Goal: Transaction & Acquisition: Purchase product/service

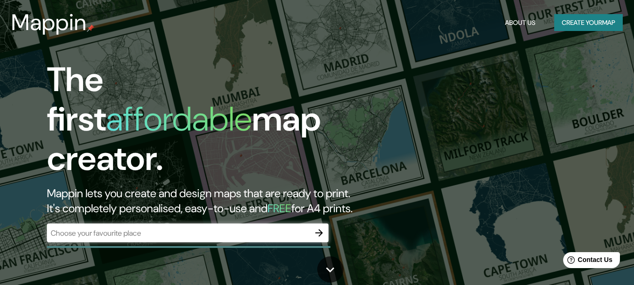
click at [225, 228] on input "text" at bounding box center [178, 233] width 263 height 11
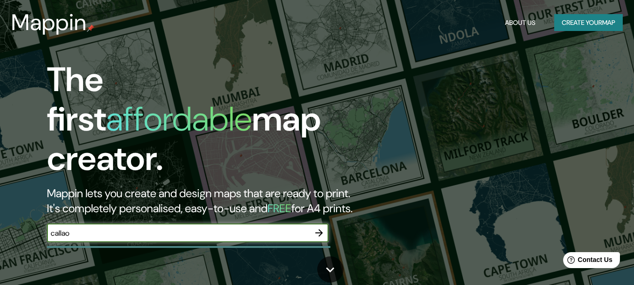
type input "callao"
click at [319, 228] on icon "button" at bounding box center [319, 232] width 11 height 11
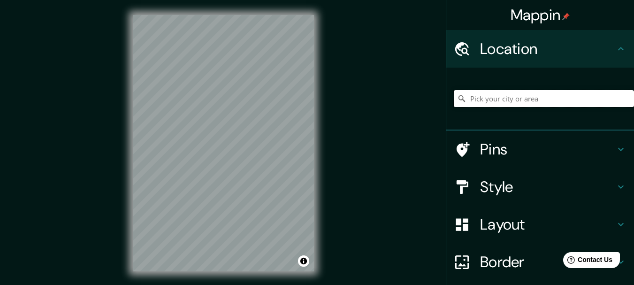
click at [500, 97] on input "Pick your city or area" at bounding box center [544, 98] width 180 height 17
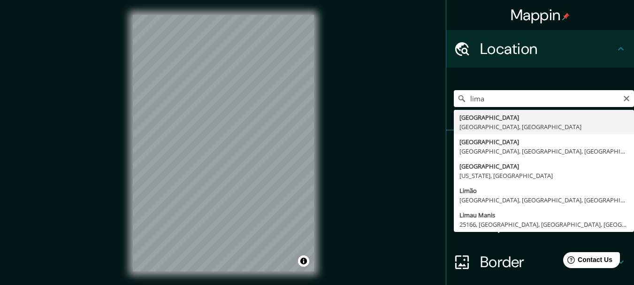
type input "[GEOGRAPHIC_DATA], [GEOGRAPHIC_DATA], [GEOGRAPHIC_DATA]"
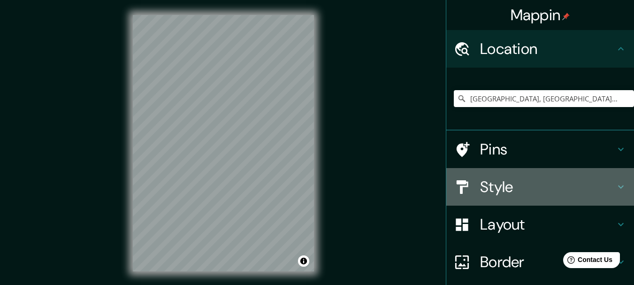
click at [492, 192] on h4 "Style" at bounding box center [547, 186] width 135 height 19
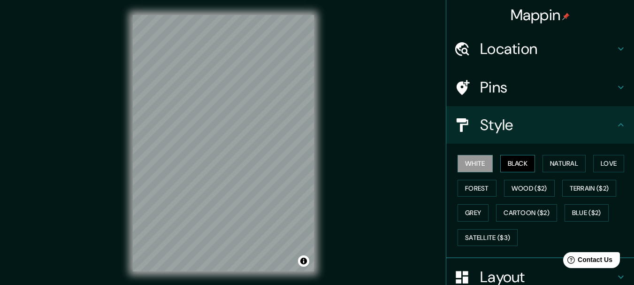
click at [502, 157] on button "Black" at bounding box center [517, 163] width 35 height 17
click at [553, 161] on button "Natural" at bounding box center [564, 163] width 43 height 17
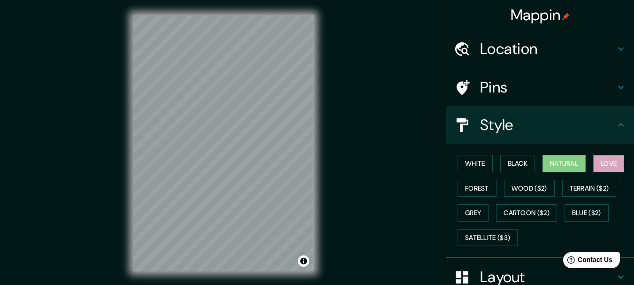
click at [603, 161] on button "Love" at bounding box center [608, 163] width 31 height 17
click at [468, 206] on button "Grey" at bounding box center [473, 212] width 31 height 17
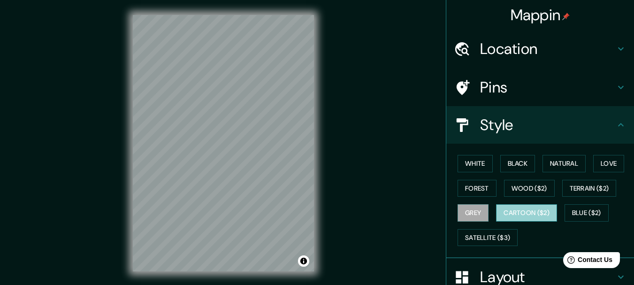
click at [502, 212] on button "Cartoon ($2)" at bounding box center [526, 212] width 61 height 17
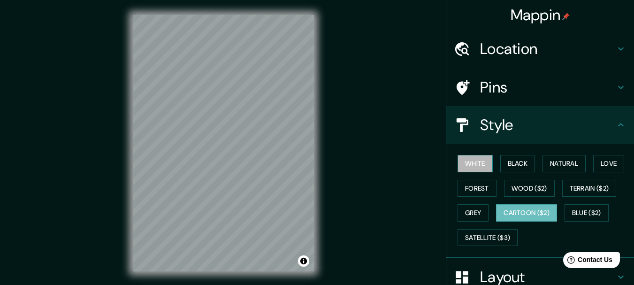
click at [480, 159] on button "White" at bounding box center [475, 163] width 35 height 17
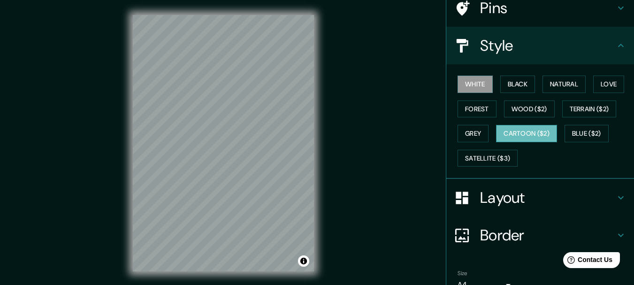
scroll to position [94, 0]
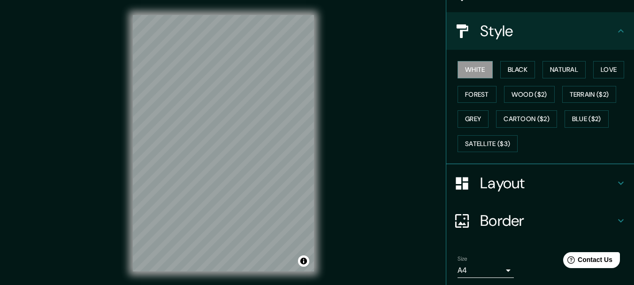
click at [503, 224] on h4 "Border" at bounding box center [547, 220] width 135 height 19
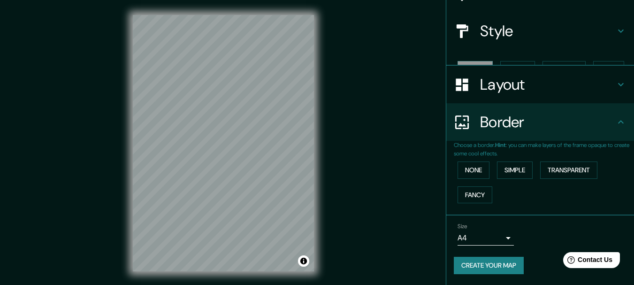
scroll to position [78, 0]
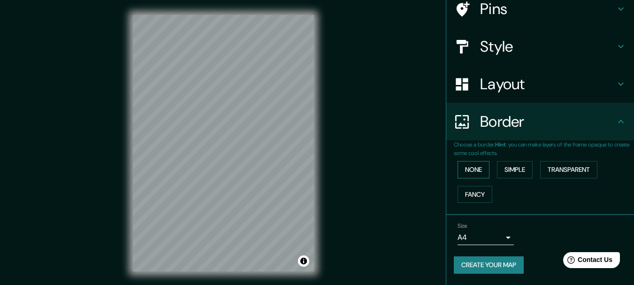
click at [467, 166] on button "None" at bounding box center [474, 169] width 32 height 17
click at [498, 168] on button "Simple" at bounding box center [515, 169] width 36 height 17
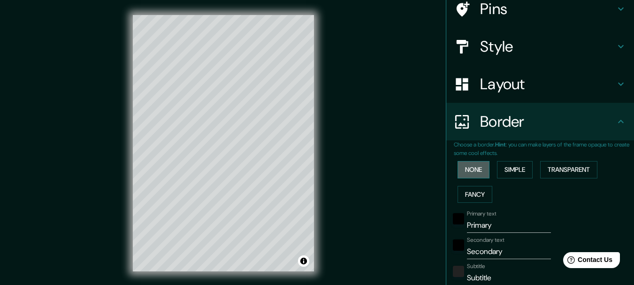
click at [458, 168] on button "None" at bounding box center [474, 169] width 32 height 17
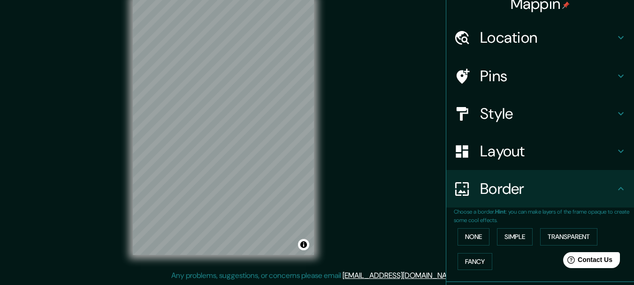
scroll to position [0, 0]
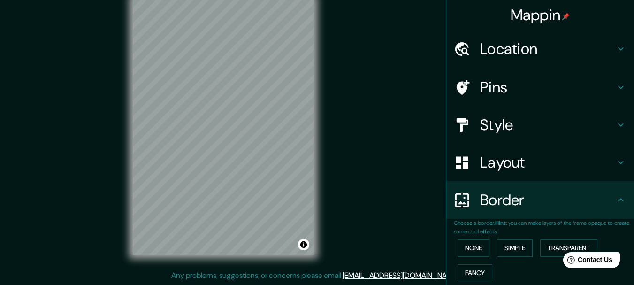
click at [526, 169] on h4 "Layout" at bounding box center [547, 162] width 135 height 19
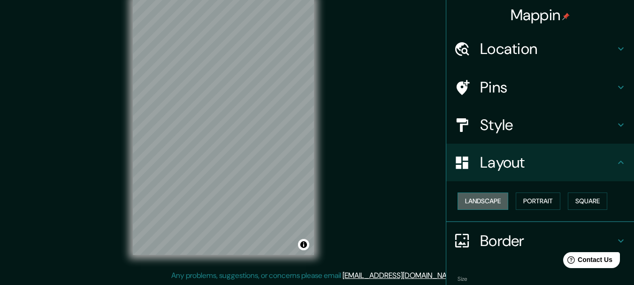
click at [484, 202] on button "Landscape" at bounding box center [483, 200] width 51 height 17
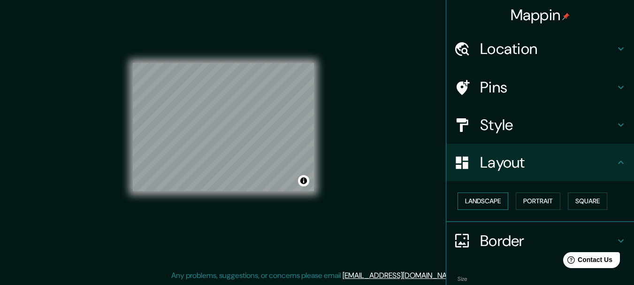
click at [484, 202] on button "Landscape" at bounding box center [483, 200] width 51 height 17
click at [518, 202] on button "Portrait" at bounding box center [538, 200] width 45 height 17
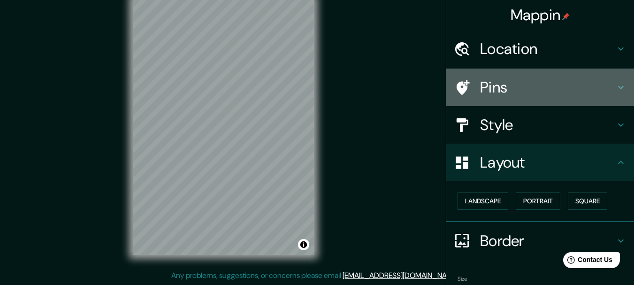
click at [506, 94] on h4 "Pins" at bounding box center [547, 87] width 135 height 19
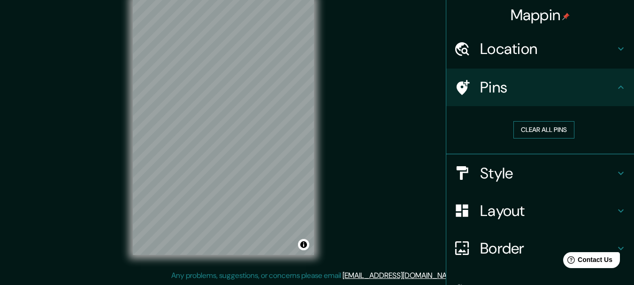
click at [521, 133] on button "Clear all pins" at bounding box center [544, 129] width 61 height 17
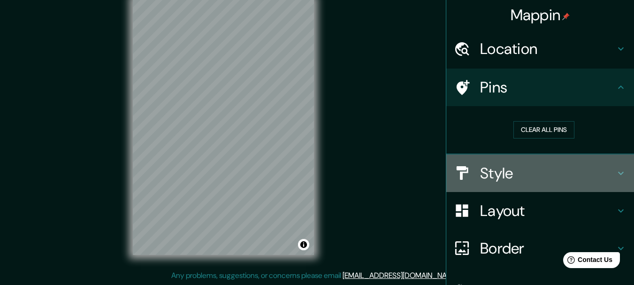
click at [497, 179] on h4 "Style" at bounding box center [547, 173] width 135 height 19
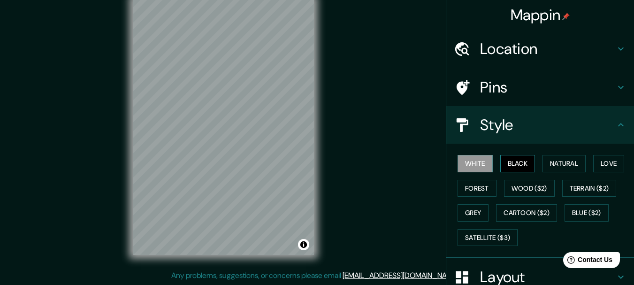
click at [500, 164] on button "Black" at bounding box center [517, 163] width 35 height 17
click at [526, 178] on div "White Black Natural Love Forest Wood ($2) Terrain ($2) Grey Cartoon ($2) Blue (…" at bounding box center [544, 200] width 180 height 99
click at [527, 191] on button "Wood ($2)" at bounding box center [529, 188] width 51 height 17
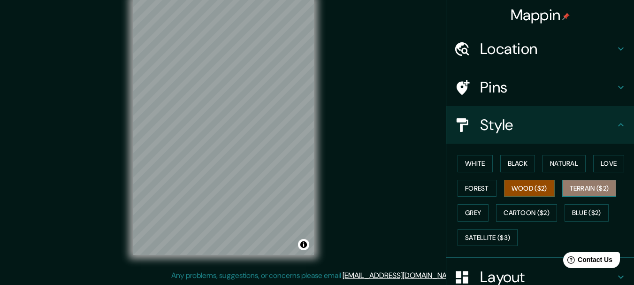
click at [600, 191] on button "Terrain ($2)" at bounding box center [589, 188] width 54 height 17
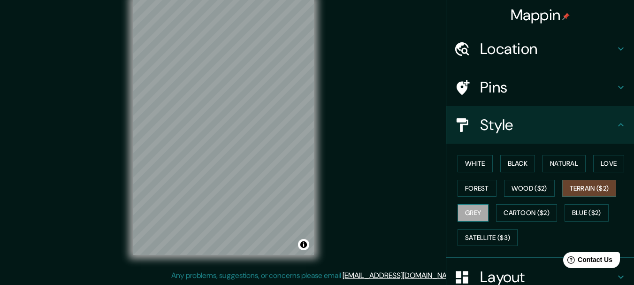
click at [477, 214] on button "Grey" at bounding box center [473, 212] width 31 height 17
click at [511, 78] on h4 "Pins" at bounding box center [547, 87] width 135 height 19
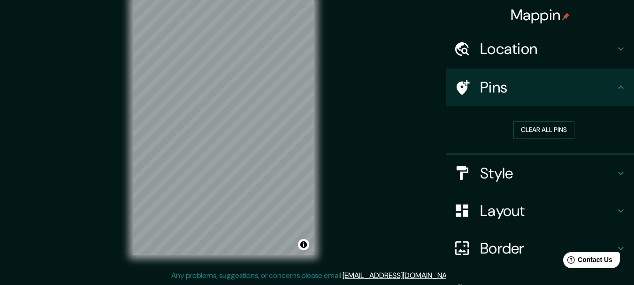
click at [499, 213] on h4 "Layout" at bounding box center [547, 210] width 135 height 19
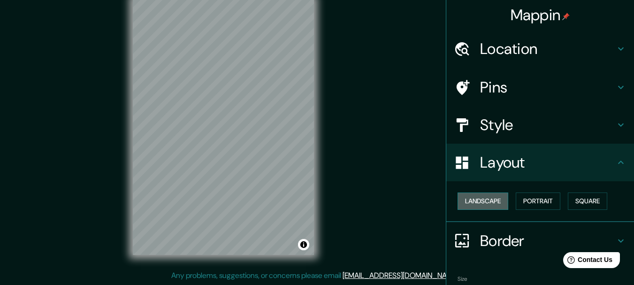
click at [489, 207] on button "Landscape" at bounding box center [483, 200] width 51 height 17
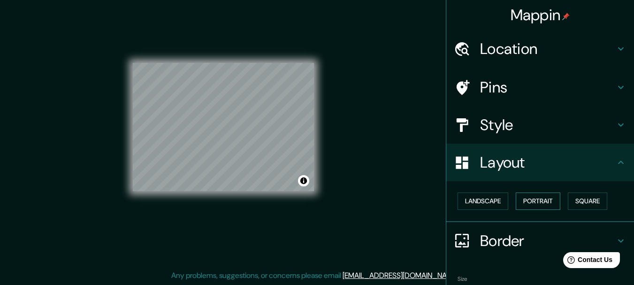
click at [524, 202] on button "Portrait" at bounding box center [538, 200] width 45 height 17
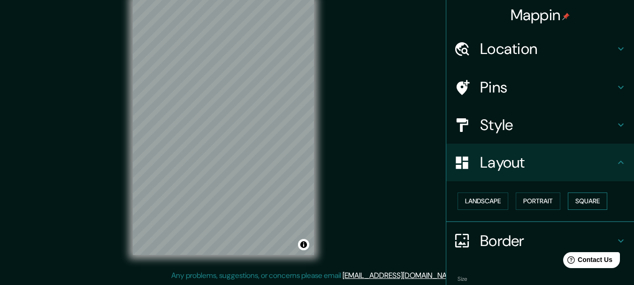
click at [588, 202] on button "Square" at bounding box center [587, 200] width 39 height 17
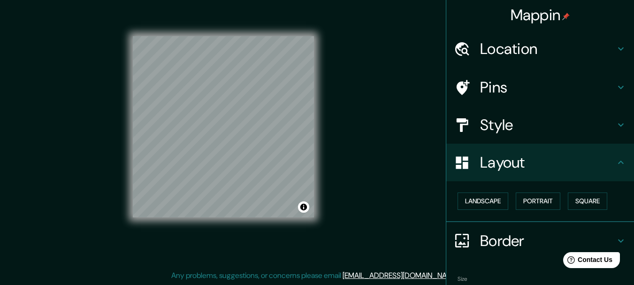
click at [559, 200] on div "Landscape [GEOGRAPHIC_DATA]" at bounding box center [544, 201] width 180 height 25
click at [549, 202] on button "Portrait" at bounding box center [538, 200] width 45 height 17
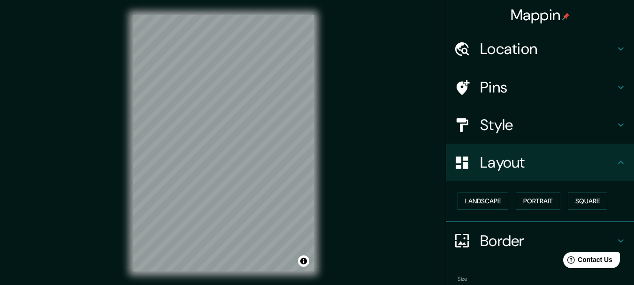
click at [540, 49] on h4 "Location" at bounding box center [547, 48] width 135 height 19
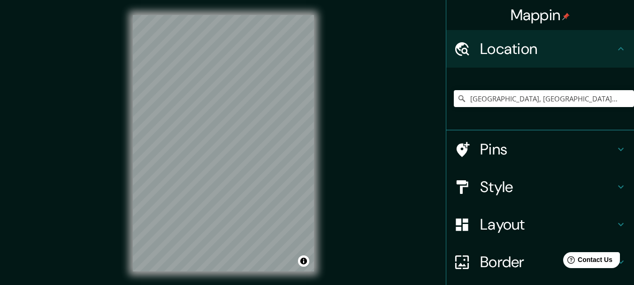
click at [540, 49] on h4 "Location" at bounding box center [547, 48] width 135 height 19
